Goal: Task Accomplishment & Management: Complete application form

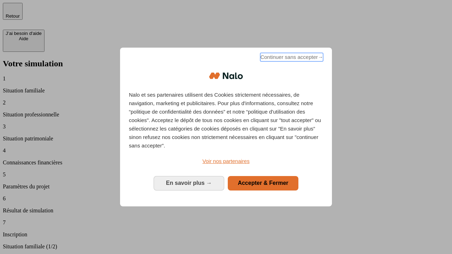
click at [291, 58] on span "Continuer sans accepter →" at bounding box center [291, 57] width 63 height 8
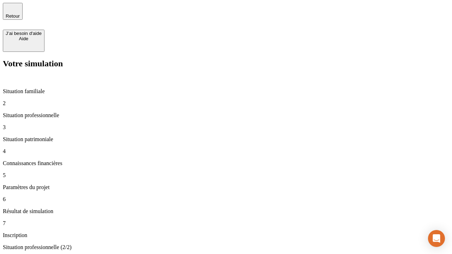
type input "30 000"
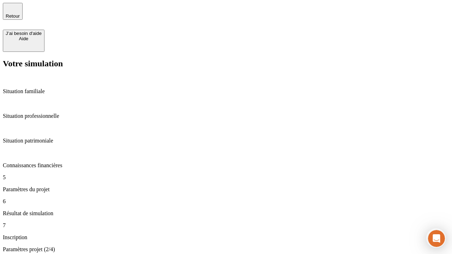
type input "25"
type input "64"
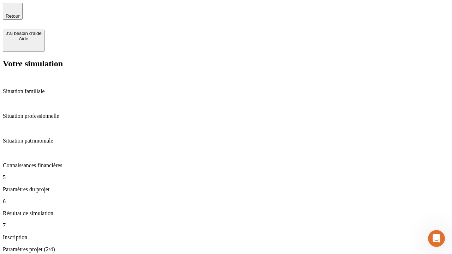
type input "1 000"
type input "640"
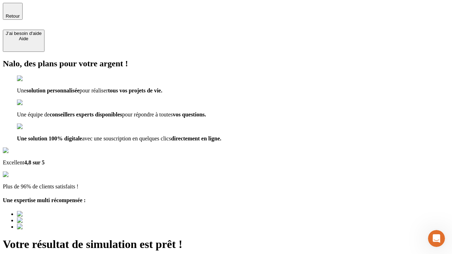
type input "[EMAIL_ADDRESS][PERSON_NAME][DOMAIN_NAME]"
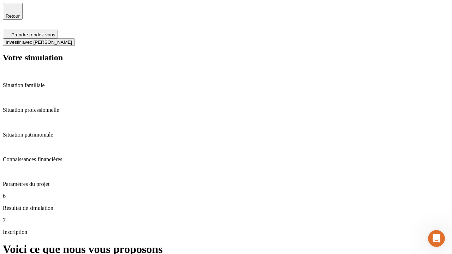
click at [72, 40] on span "Investir avec [PERSON_NAME]" at bounding box center [39, 42] width 66 height 5
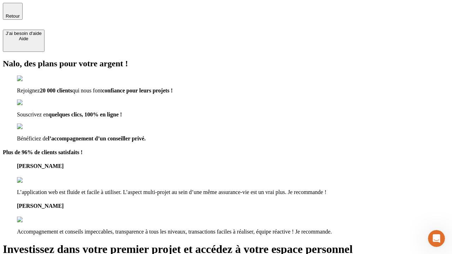
type input "[EMAIL_ADDRESS][PERSON_NAME][DOMAIN_NAME]"
